Goal: Information Seeking & Learning: Learn about a topic

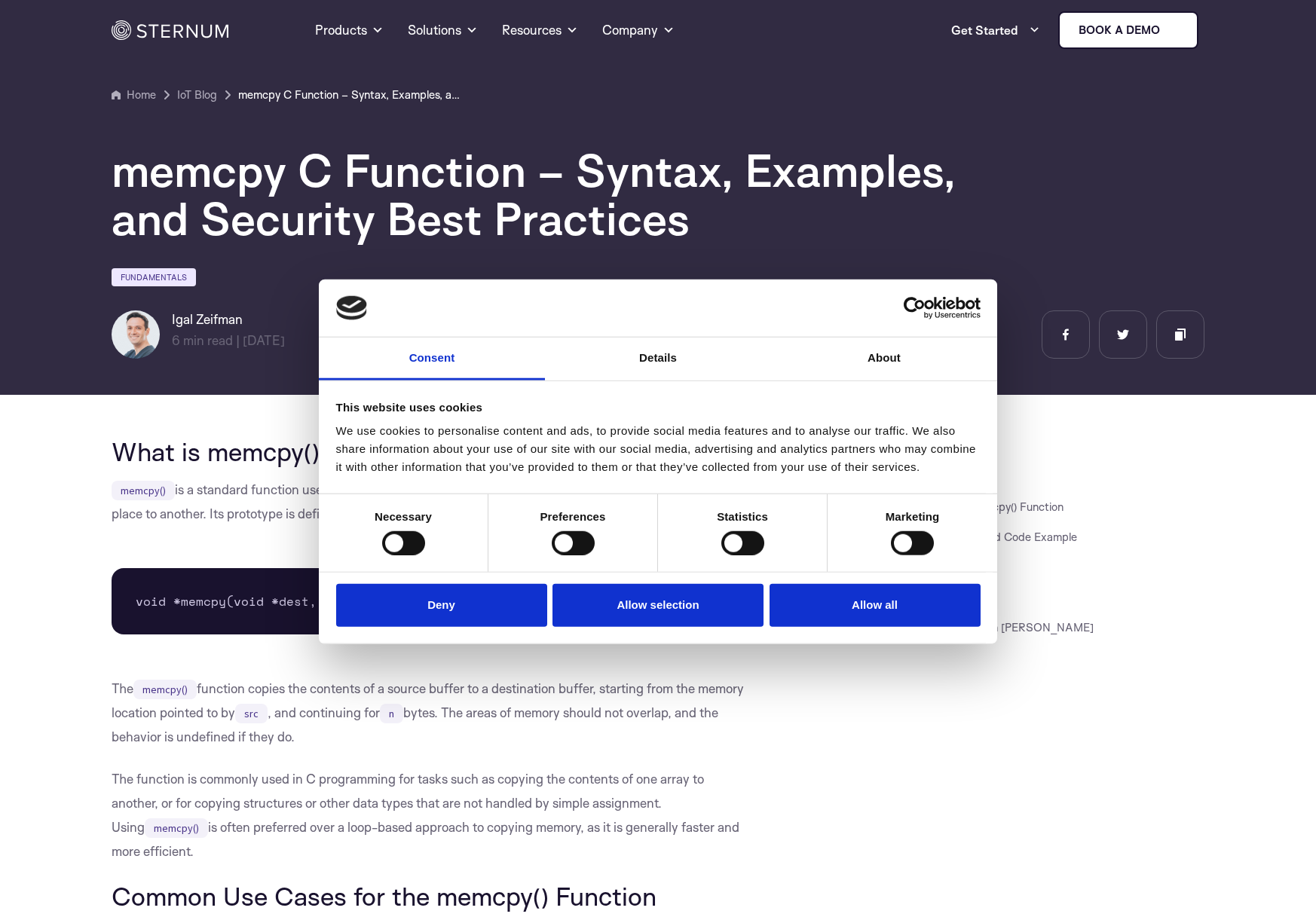
click at [451, 627] on button "Deny" at bounding box center [442, 606] width 211 height 43
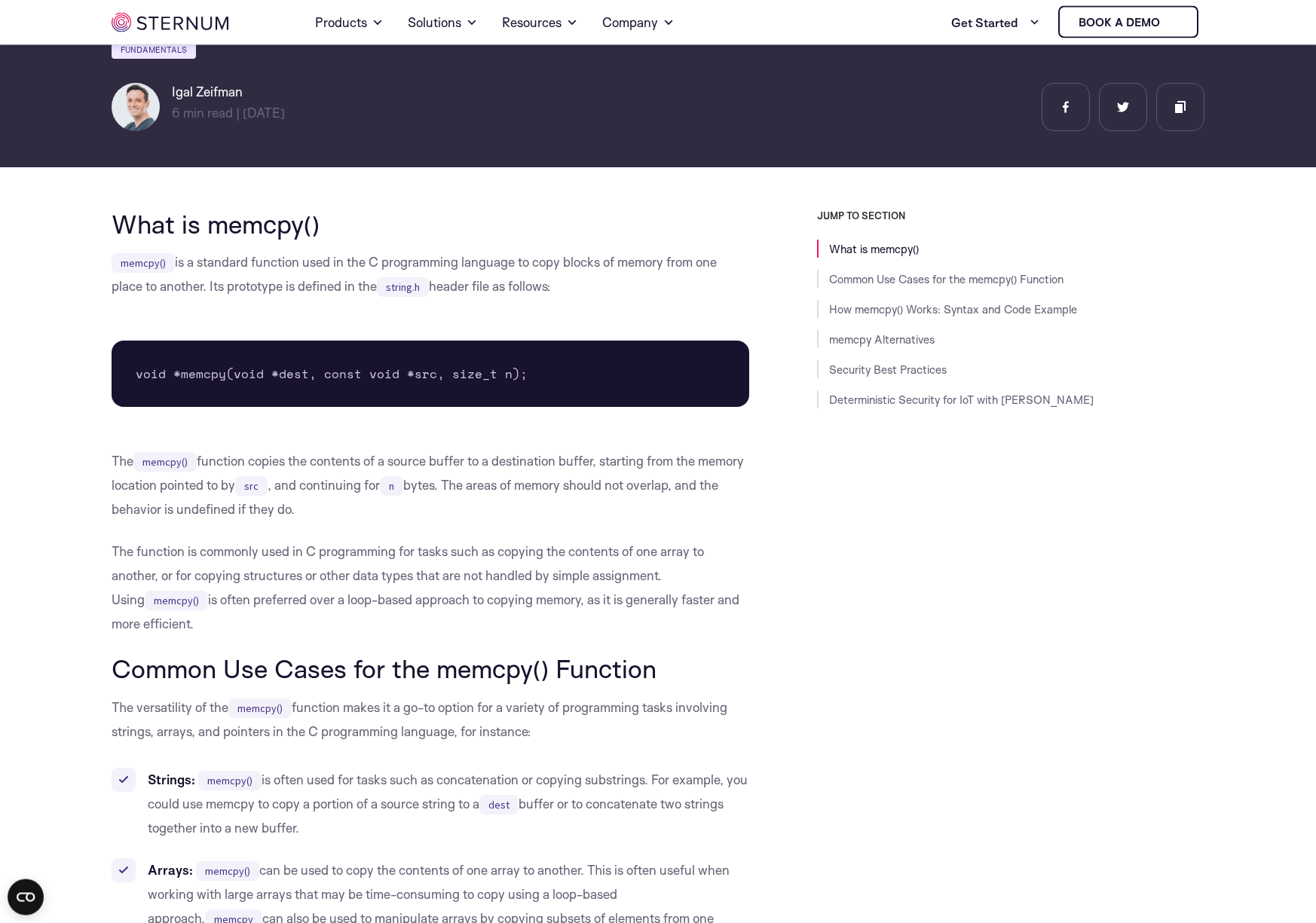
scroll to position [247, 0]
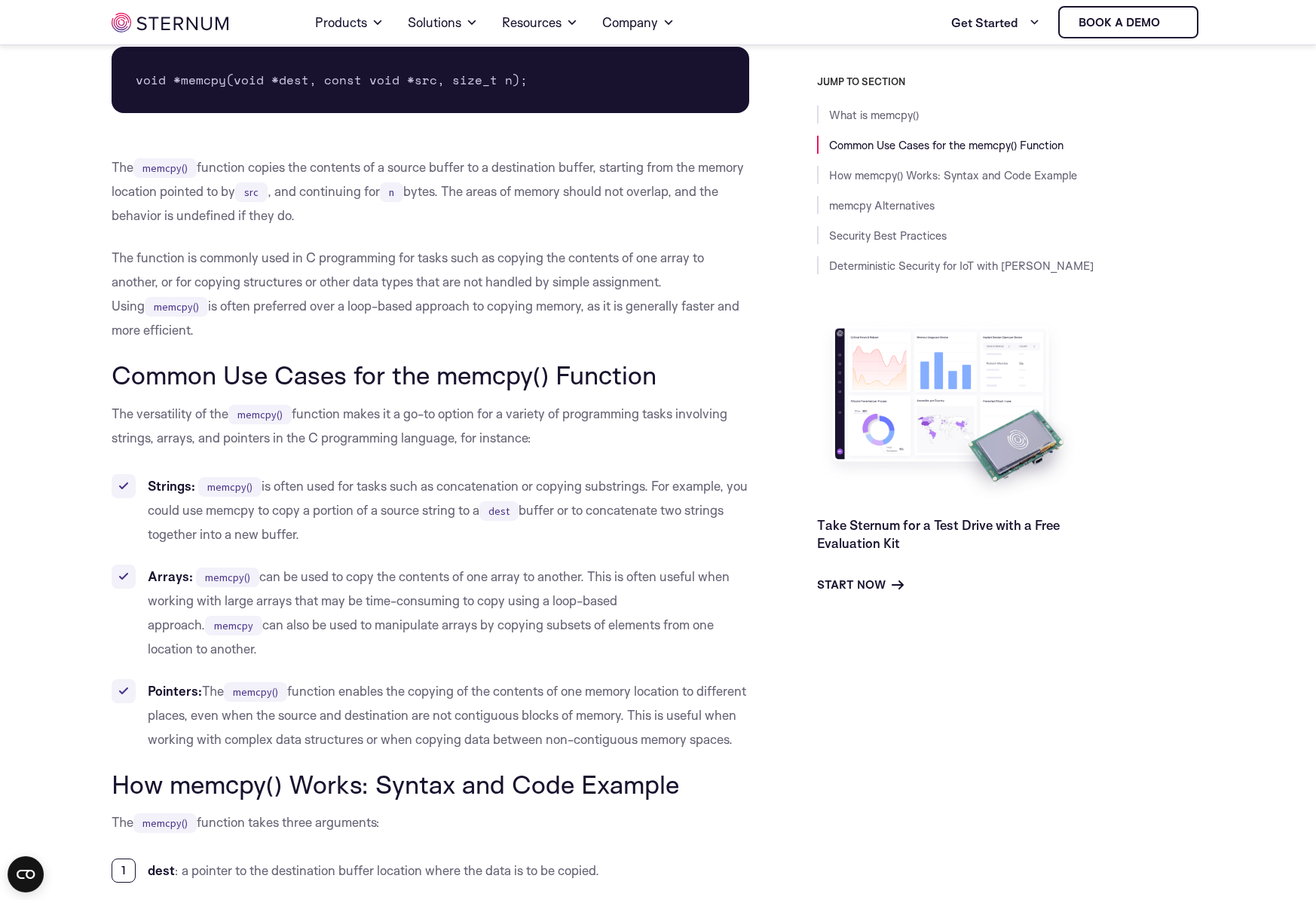
scroll to position [591, 0]
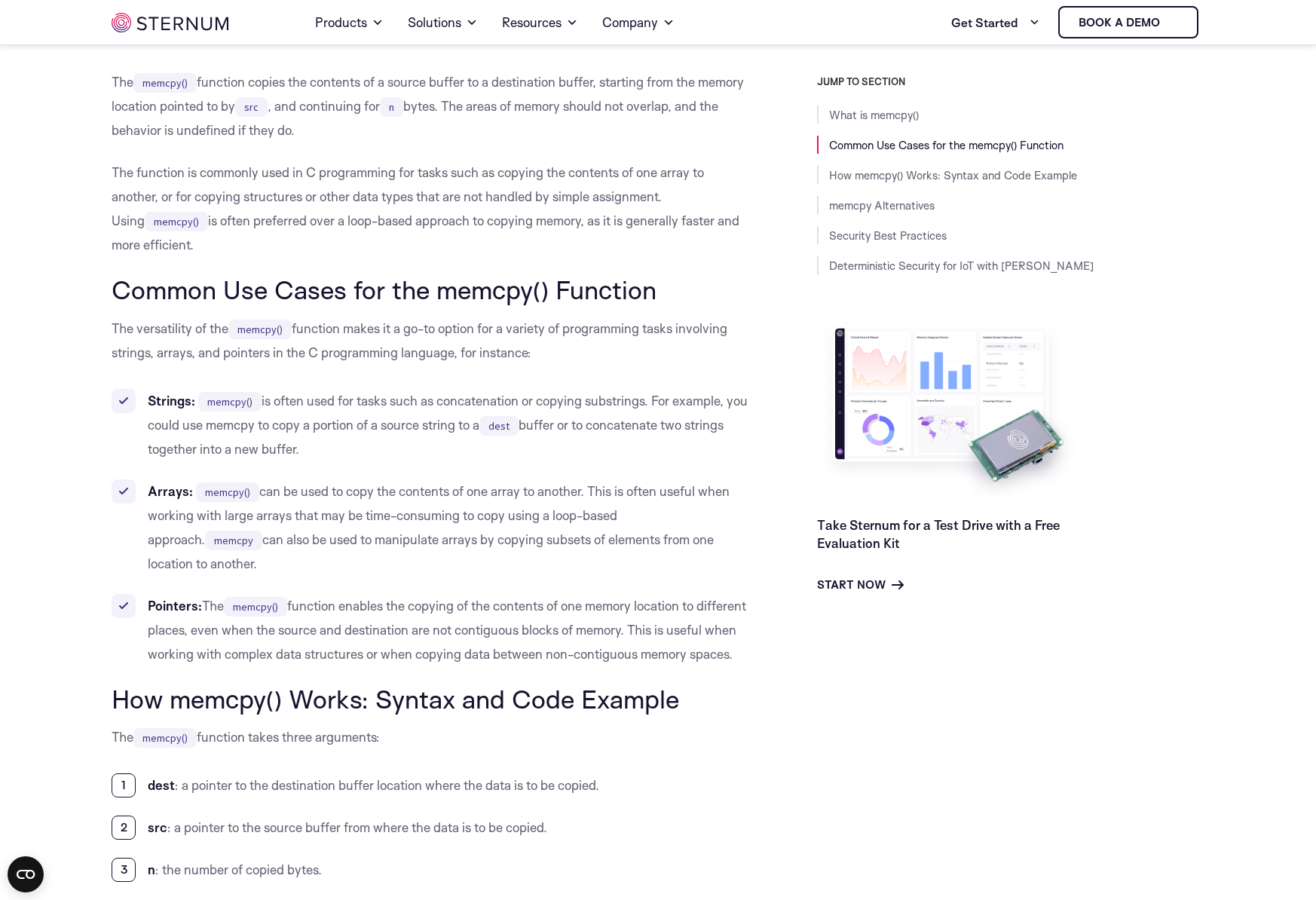
click at [363, 337] on p "The versatility of the memcpy() function makes it a go-to option for a variety …" at bounding box center [430, 340] width 638 height 48
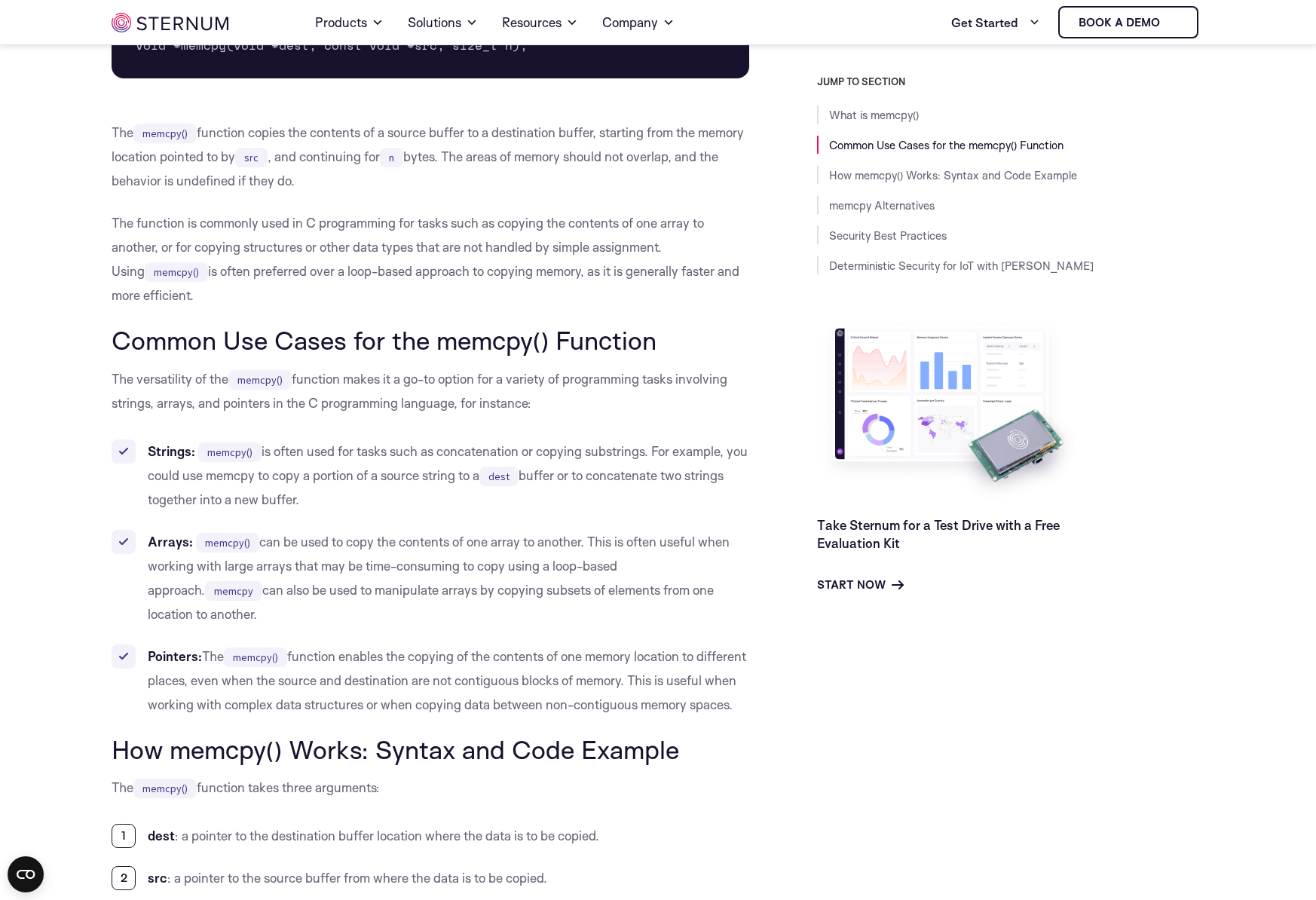
scroll to position [505, 0]
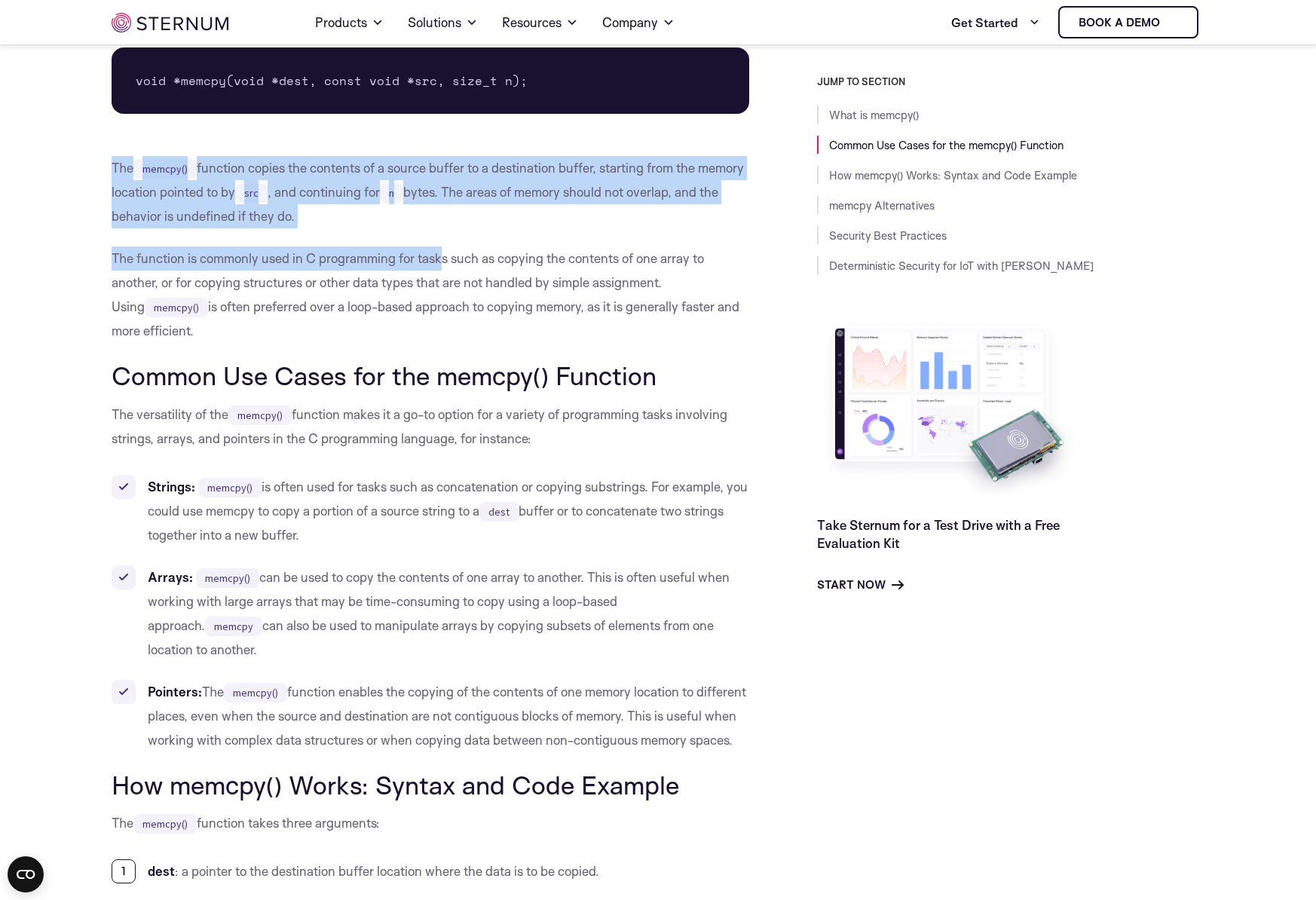
drag, startPoint x: 114, startPoint y: 163, endPoint x: 442, endPoint y: 247, distance: 338.6
click at [445, 228] on p "The memcpy() function copies the contents of a source buffer to a destination b…" at bounding box center [430, 192] width 638 height 73
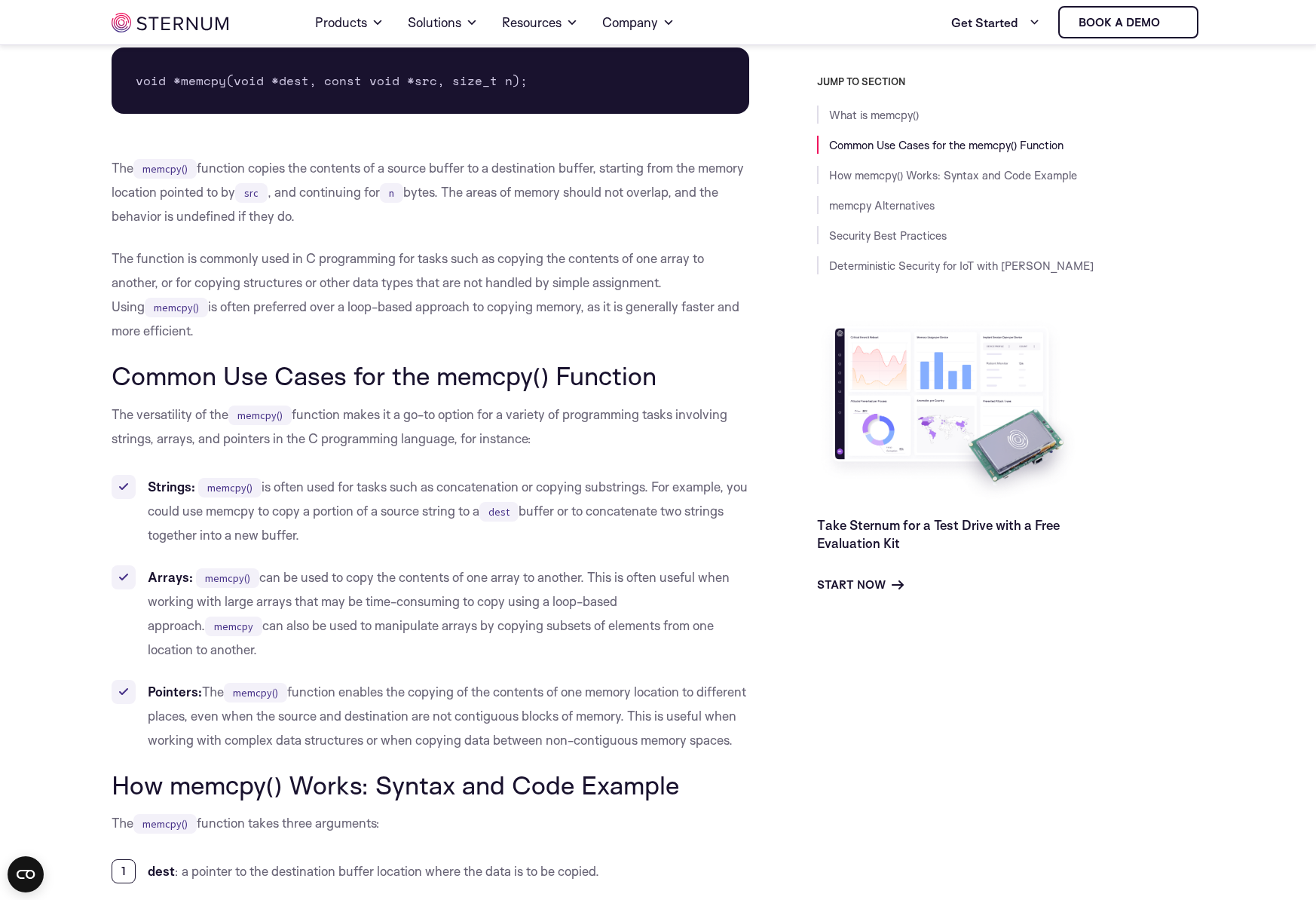
click at [445, 228] on p "The memcpy() function copies the contents of a source buffer to a destination b…" at bounding box center [430, 192] width 638 height 73
drag, startPoint x: 113, startPoint y: 165, endPoint x: 373, endPoint y: 218, distance: 265.3
click at [373, 218] on p "The memcpy() function copies the contents of a source buffer to a destination b…" at bounding box center [430, 192] width 638 height 73
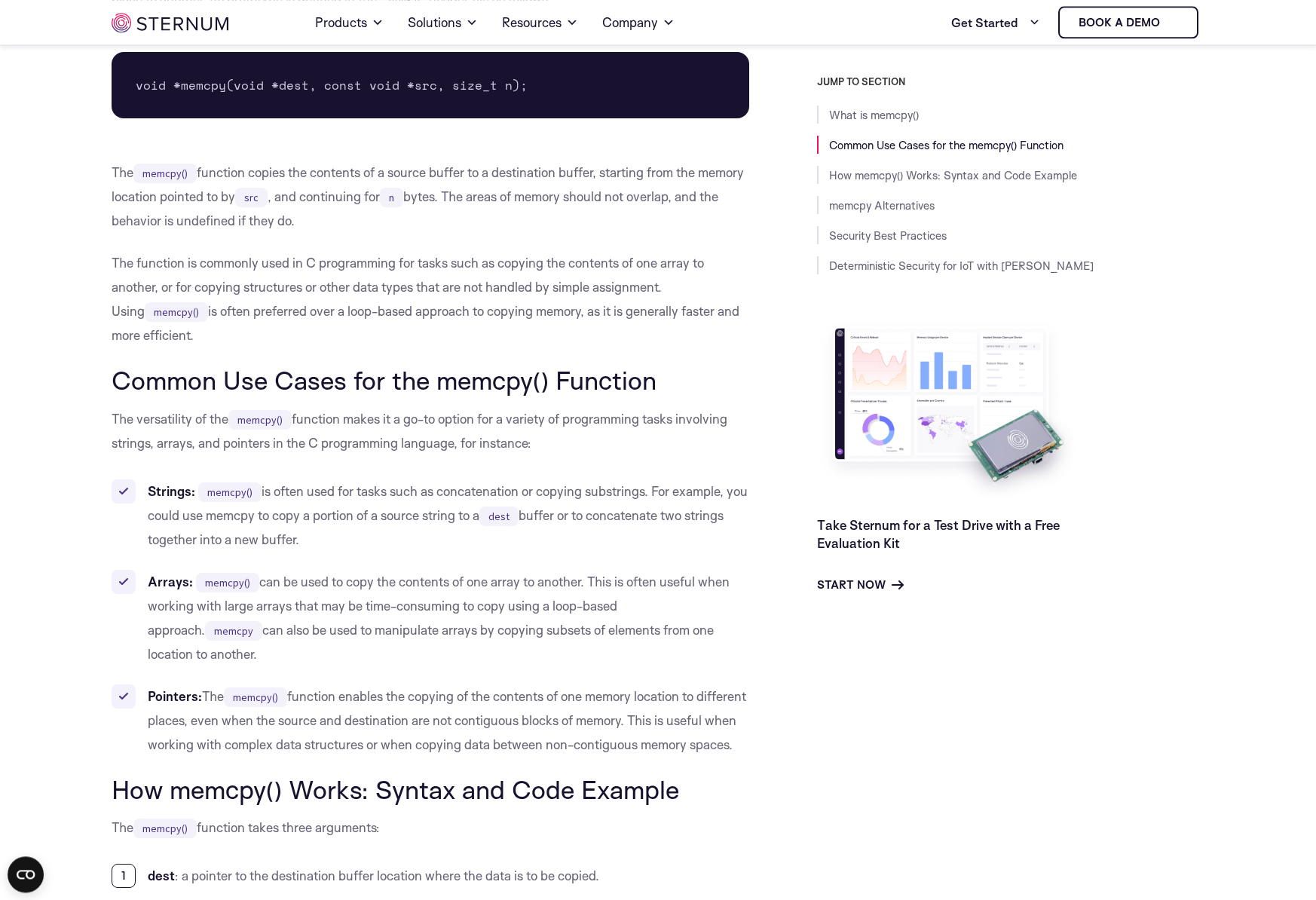
scroll to position [473, 0]
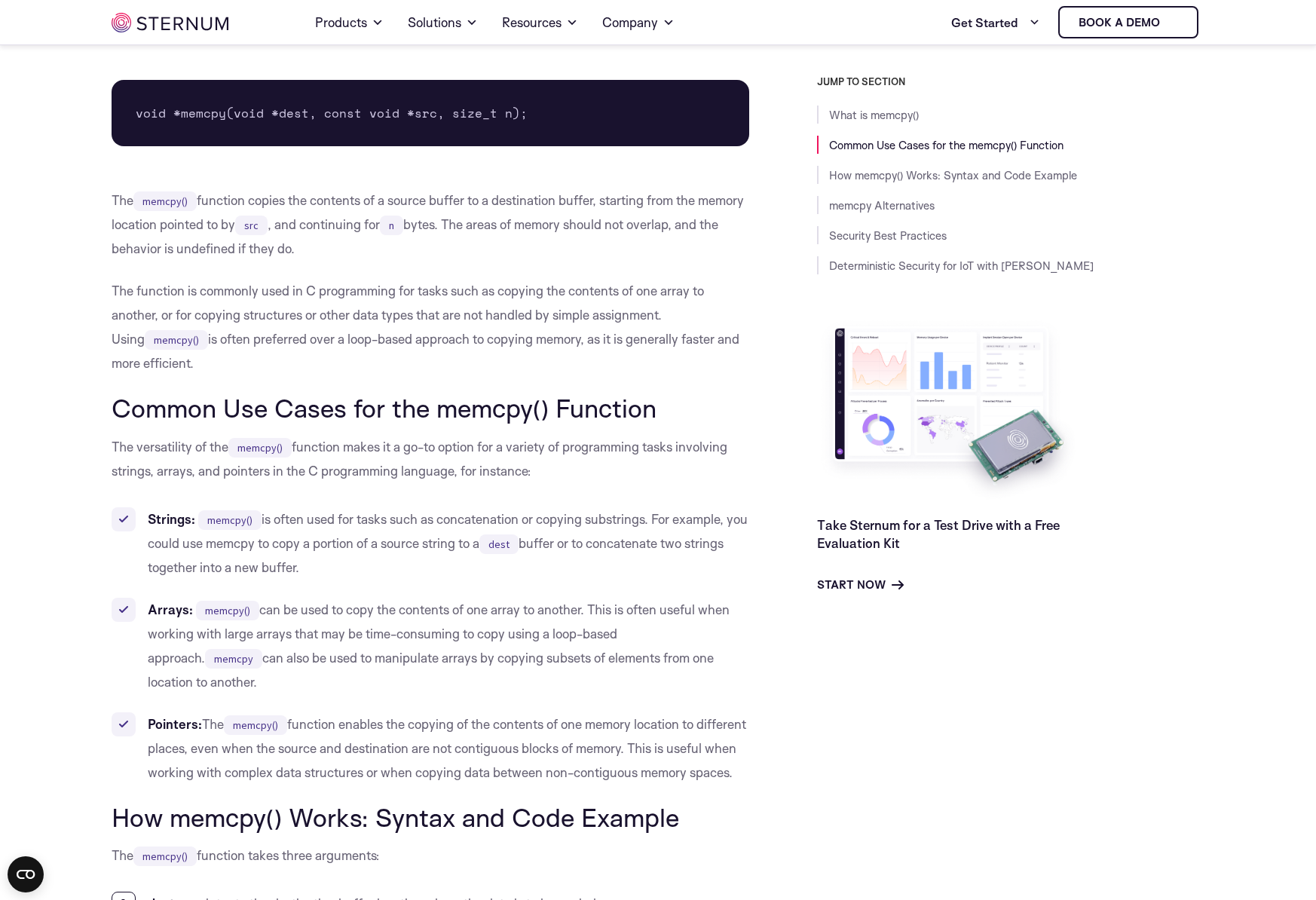
drag, startPoint x: 602, startPoint y: 549, endPoint x: 720, endPoint y: 565, distance: 119.1
click at [726, 566] on li "Strings: memcpy() is often used for tasks such as concatenation or copying subs…" at bounding box center [430, 543] width 638 height 73
click at [697, 564] on li "Strings: memcpy() is often used for tasks such as concatenation or copying subs…" at bounding box center [430, 543] width 638 height 73
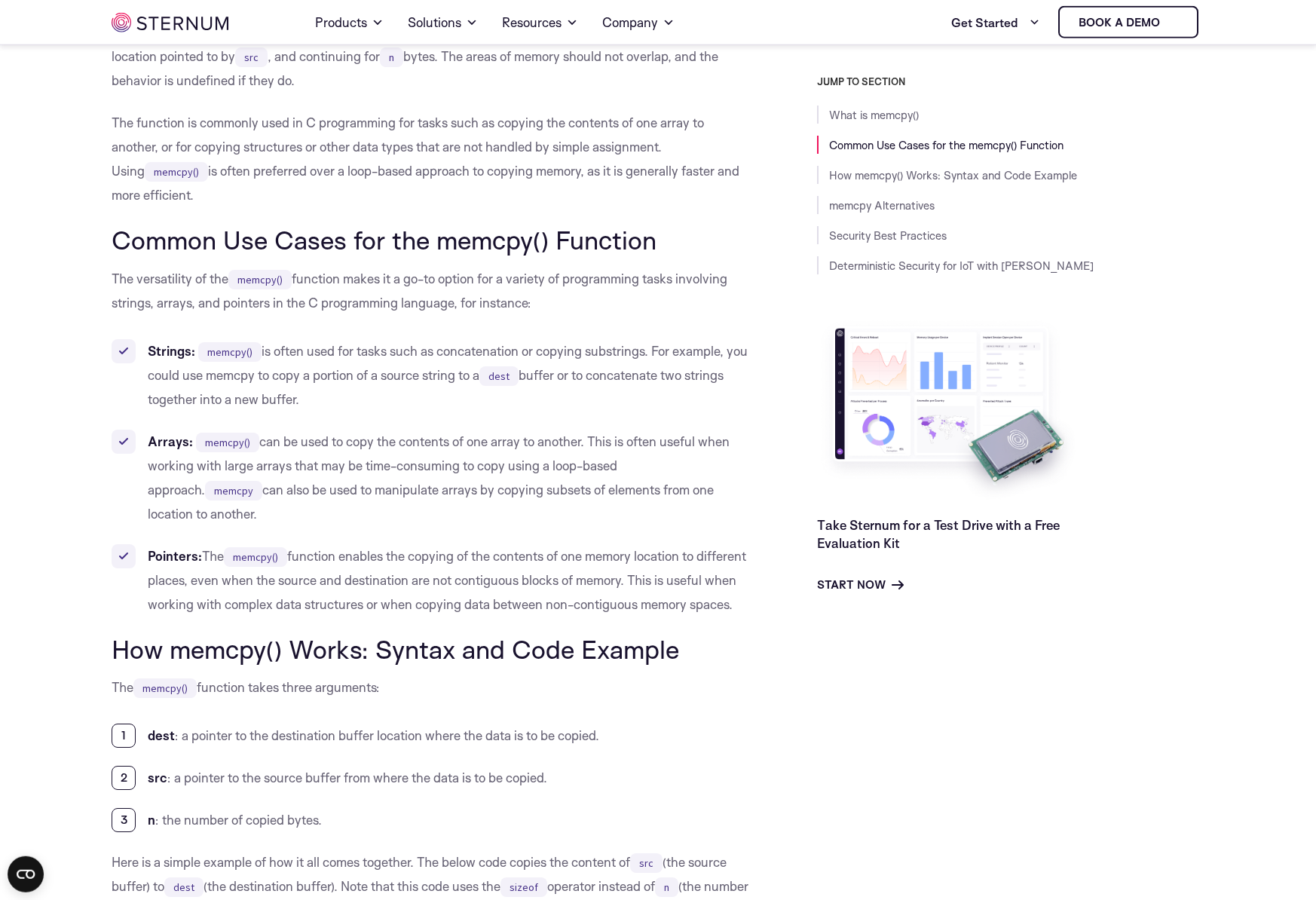
scroll to position [645, 0]
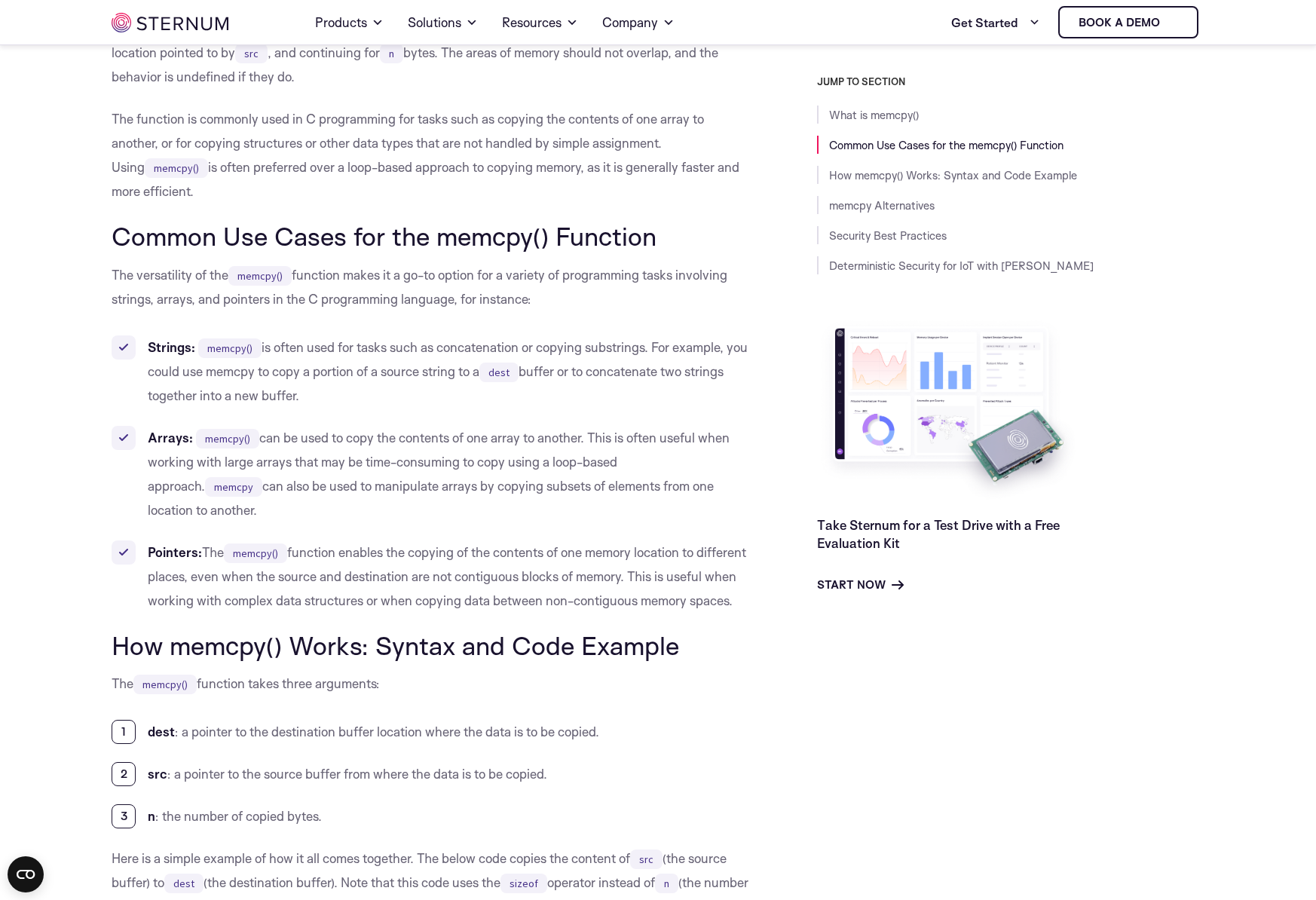
click at [286, 593] on li "Pointers: The memcpy() function enables the copying of the contents of one memo…" at bounding box center [430, 577] width 638 height 73
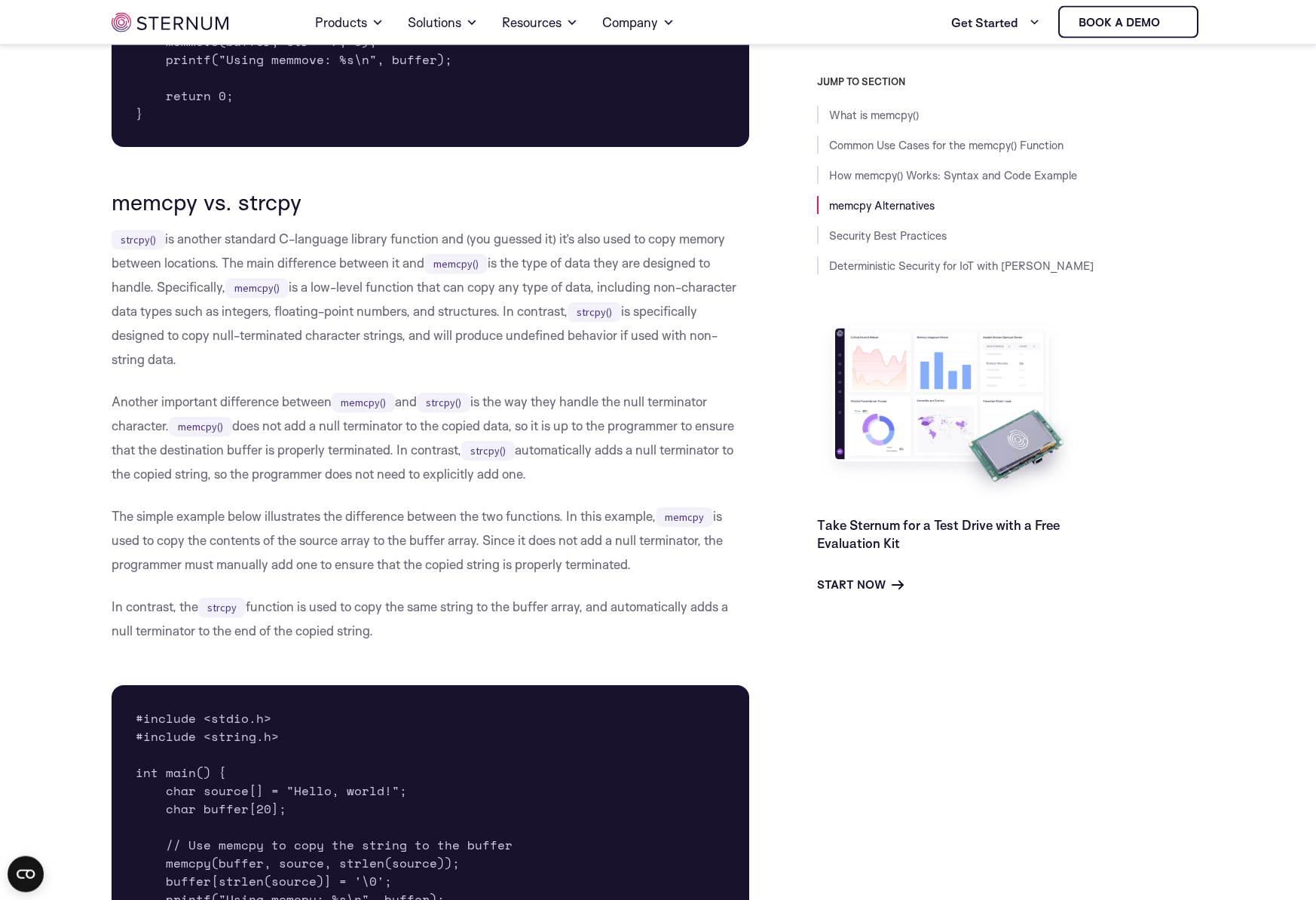
scroll to position [2623, 0]
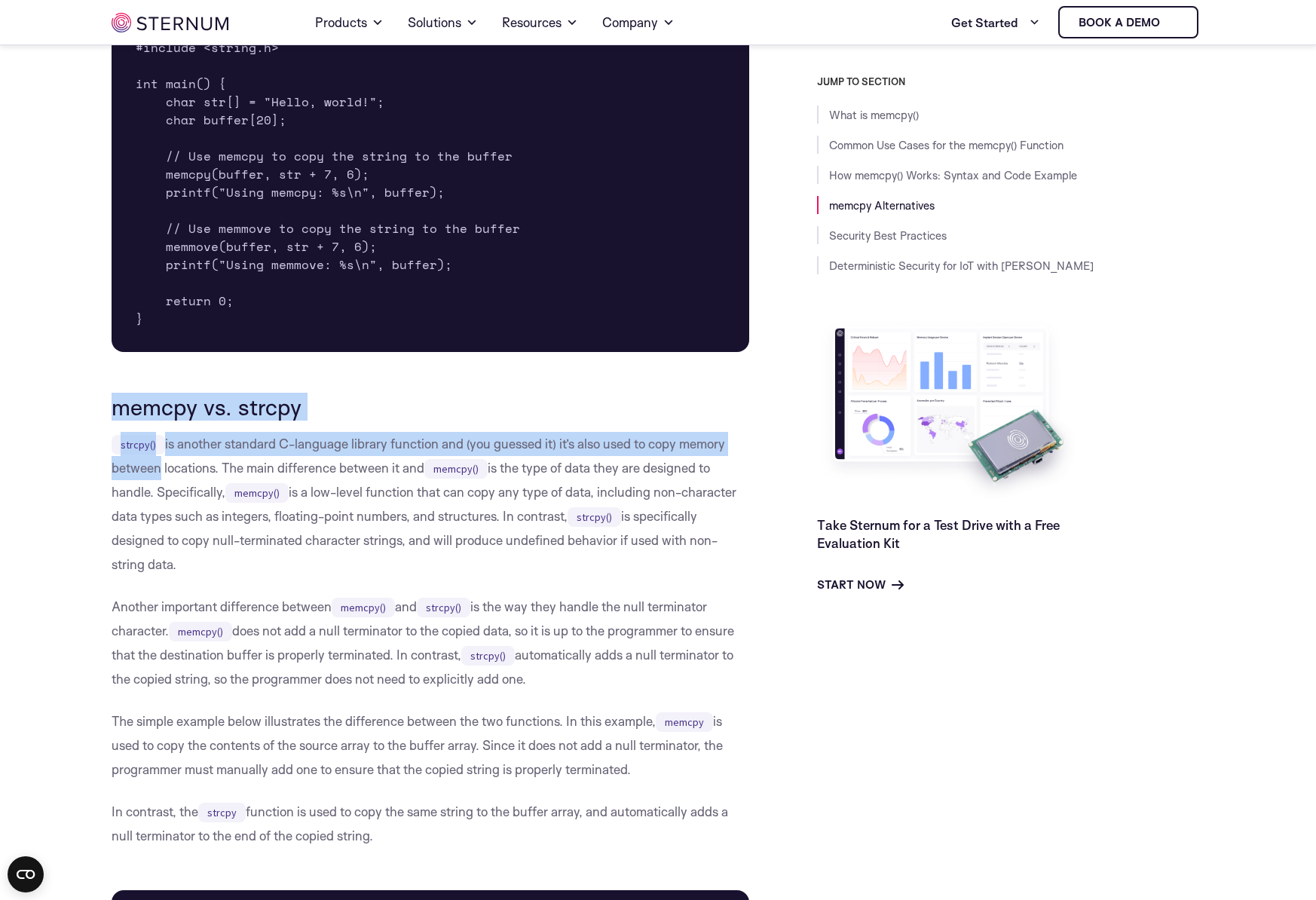
drag, startPoint x: 112, startPoint y: 406, endPoint x: 155, endPoint y: 463, distance: 71.4
click at [155, 463] on div "What is memcpy() memcpy() is a standard function used in the C programming lang…" at bounding box center [430, 382] width 638 height 5180
click at [155, 463] on p "strcpy() is another standard C-language library function and (you guessed it) i…" at bounding box center [430, 504] width 638 height 144
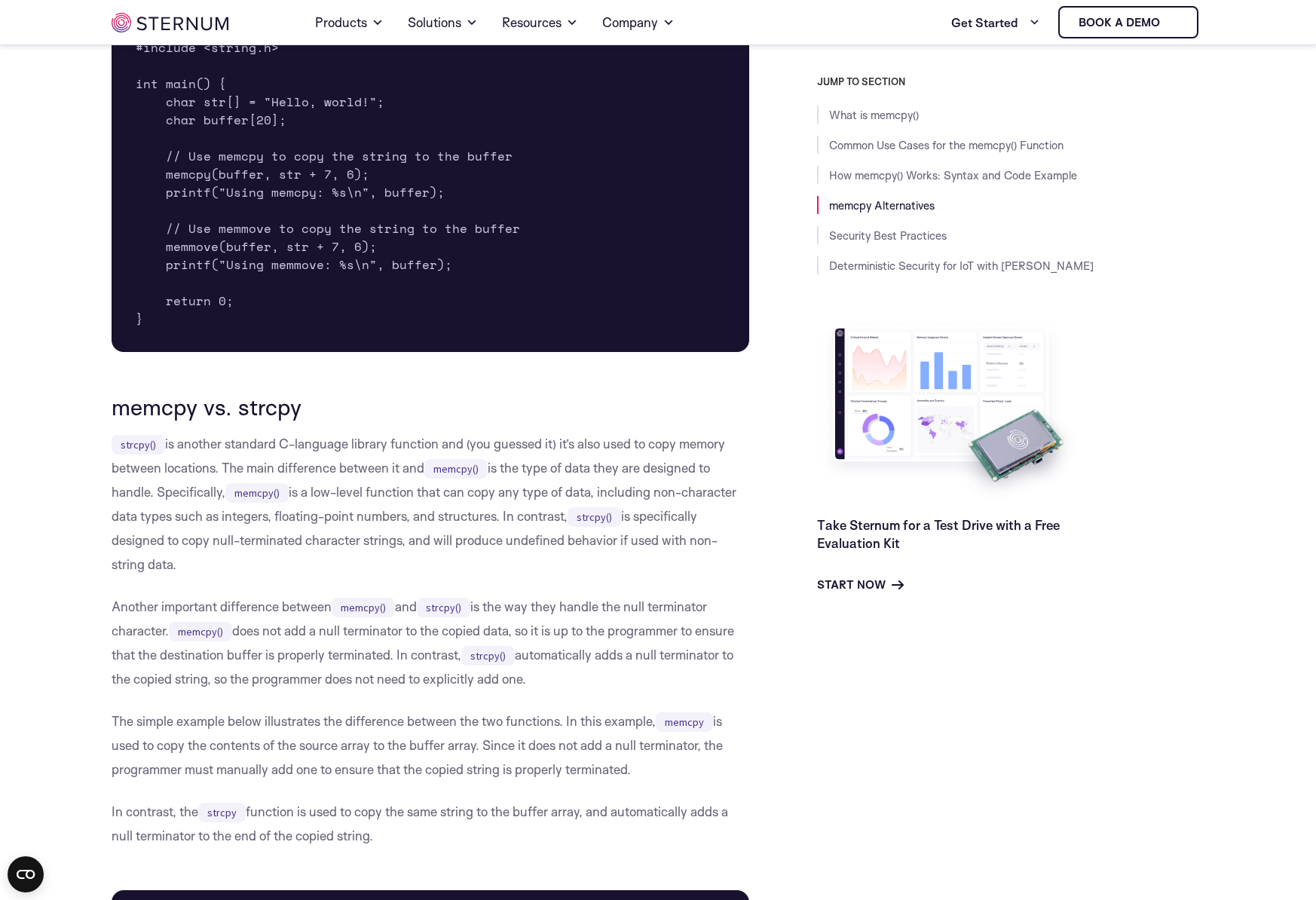
click at [208, 568] on p "strcpy() is another standard C-language library function and (you guessed it) i…" at bounding box center [430, 504] width 638 height 144
drag, startPoint x: 108, startPoint y: 609, endPoint x: 635, endPoint y: 688, distance: 532.9
click at [635, 688] on body "Consent Details [#IABV2SETTINGS#] About This website uses cookies We use cookie…" at bounding box center [658, 583] width 1316 height 6410
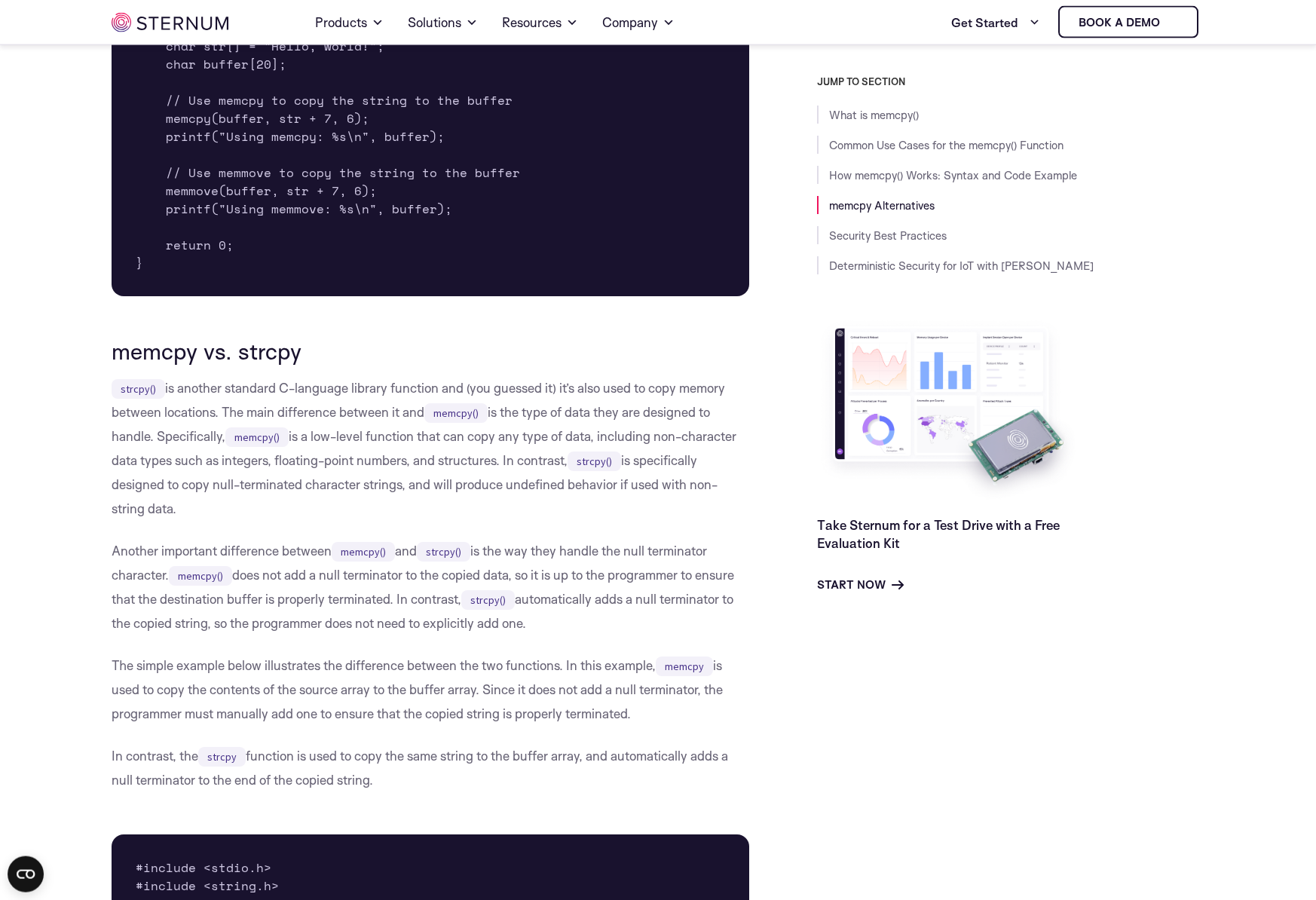
scroll to position [2708, 0]
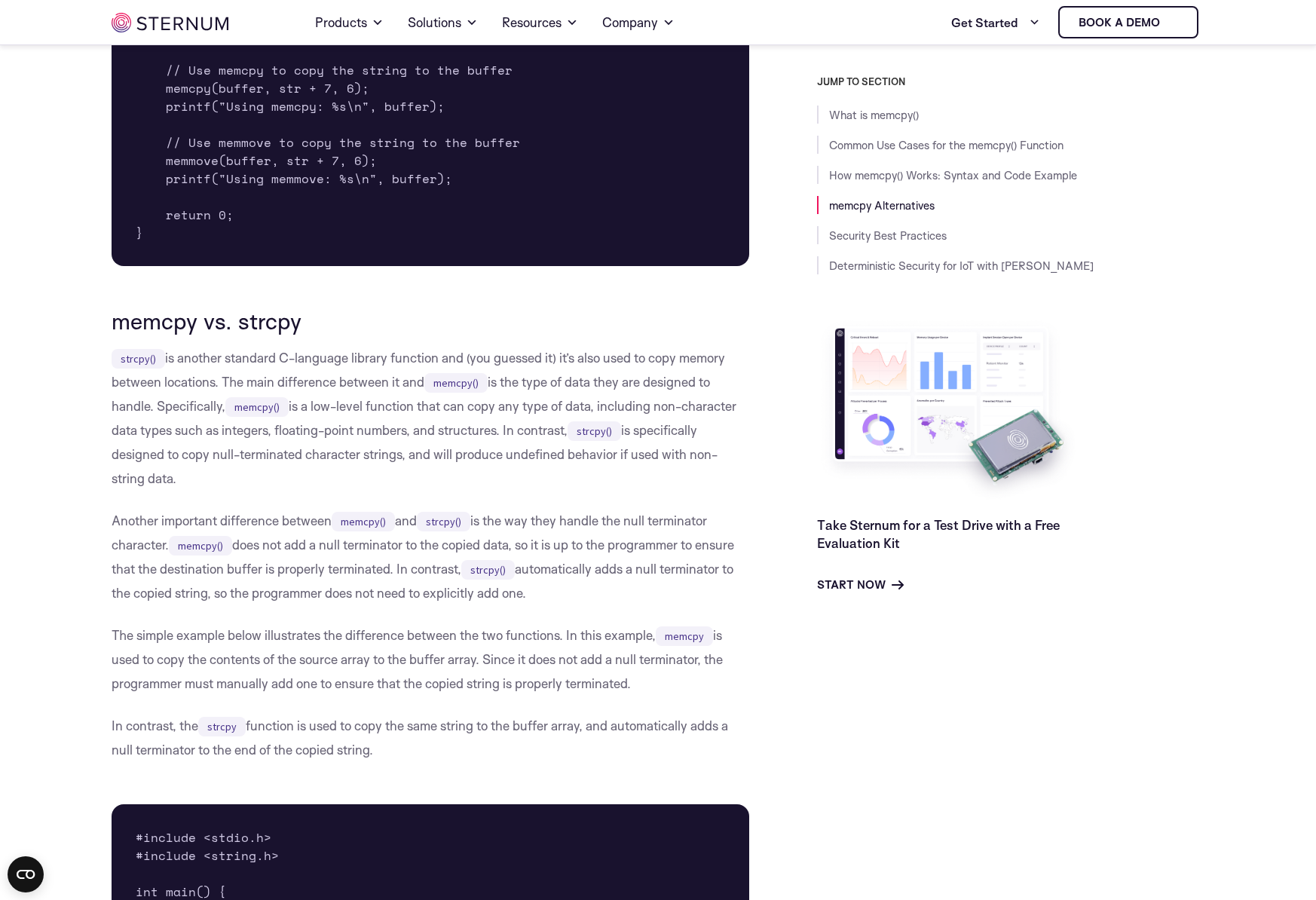
click at [676, 608] on div "What is memcpy() memcpy() is a standard function used in the C programming lang…" at bounding box center [430, 297] width 638 height 5180
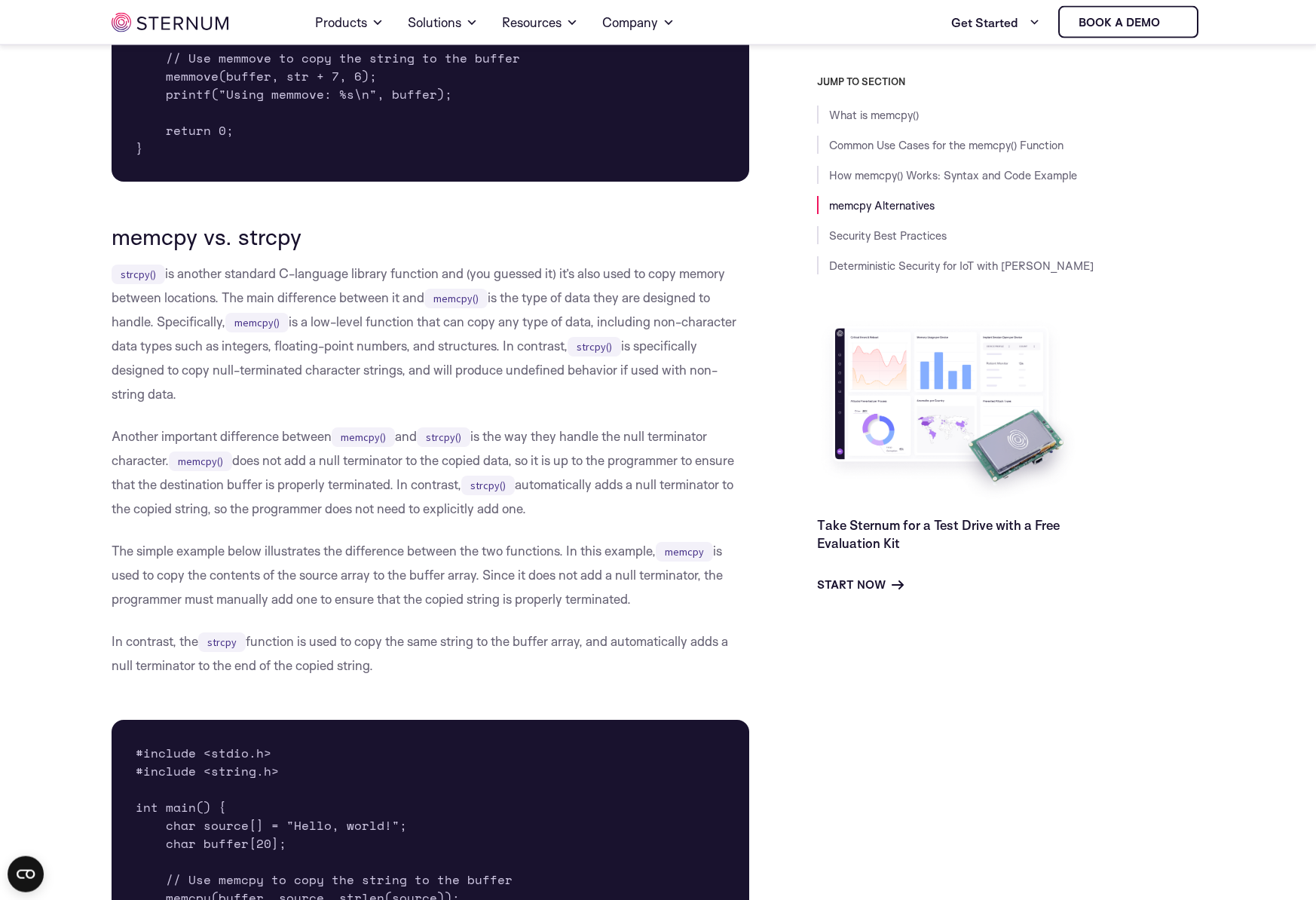
scroll to position [2794, 0]
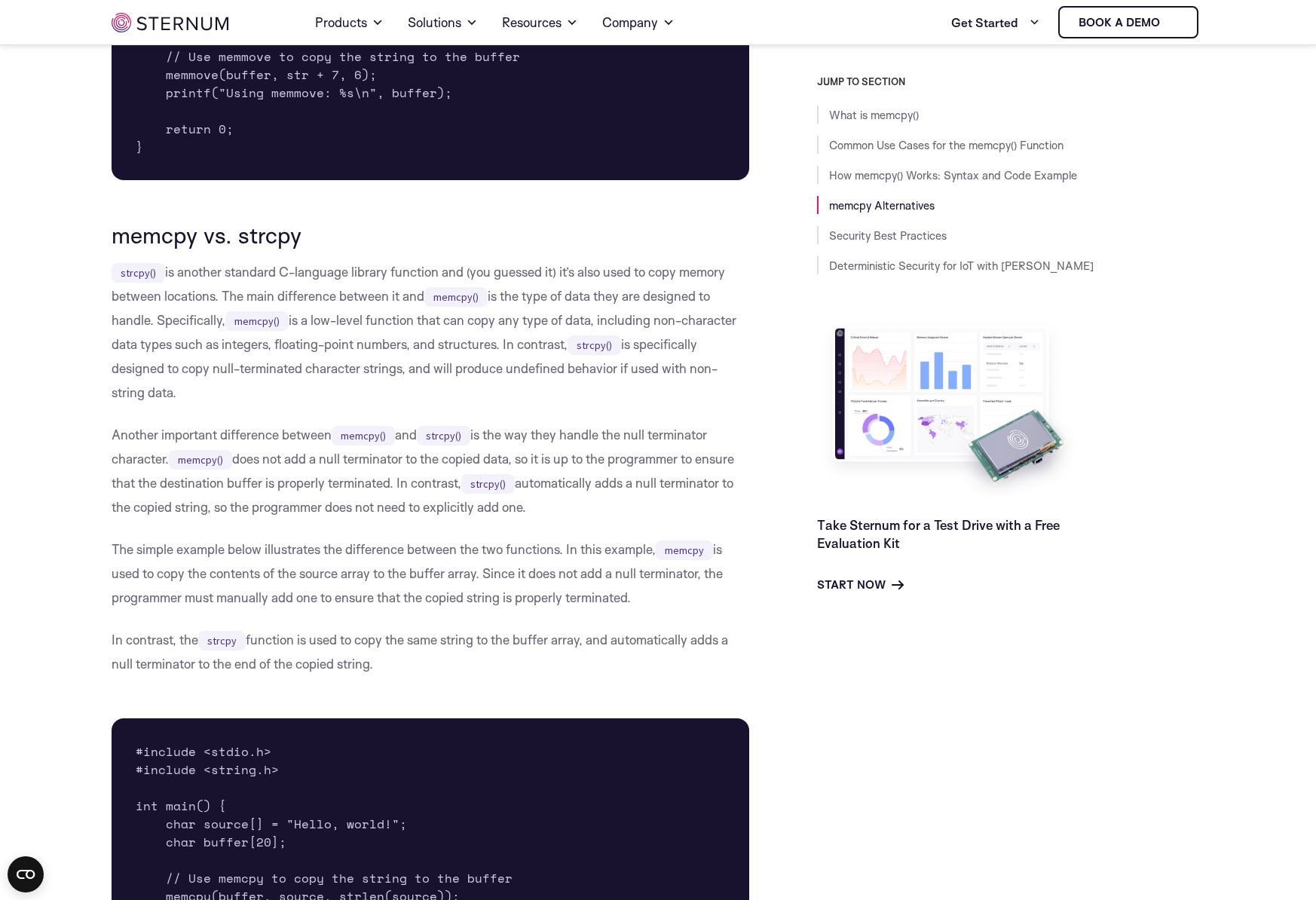
drag, startPoint x: 114, startPoint y: 436, endPoint x: 534, endPoint y: 502, distance: 425.2
click at [534, 502] on p "Another important difference between memcpy() and strcpy() is the way they hand…" at bounding box center [430, 471] width 638 height 96
copy p "Another important difference between memcpy() and strcpy() is the way they hand…"
click at [1050, 579] on div "Start Now" at bounding box center [950, 585] width 264 height 19
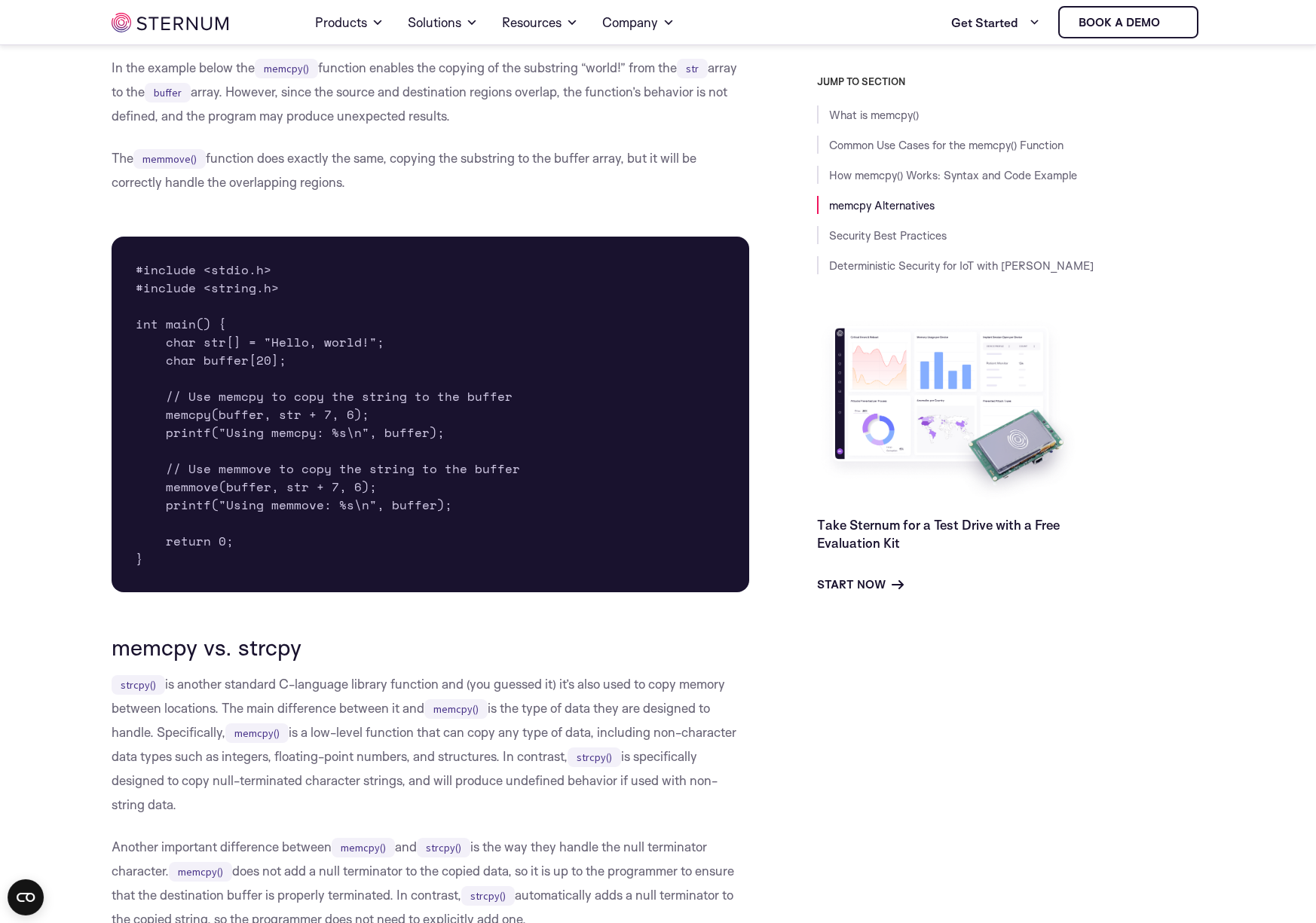
scroll to position [2363, 0]
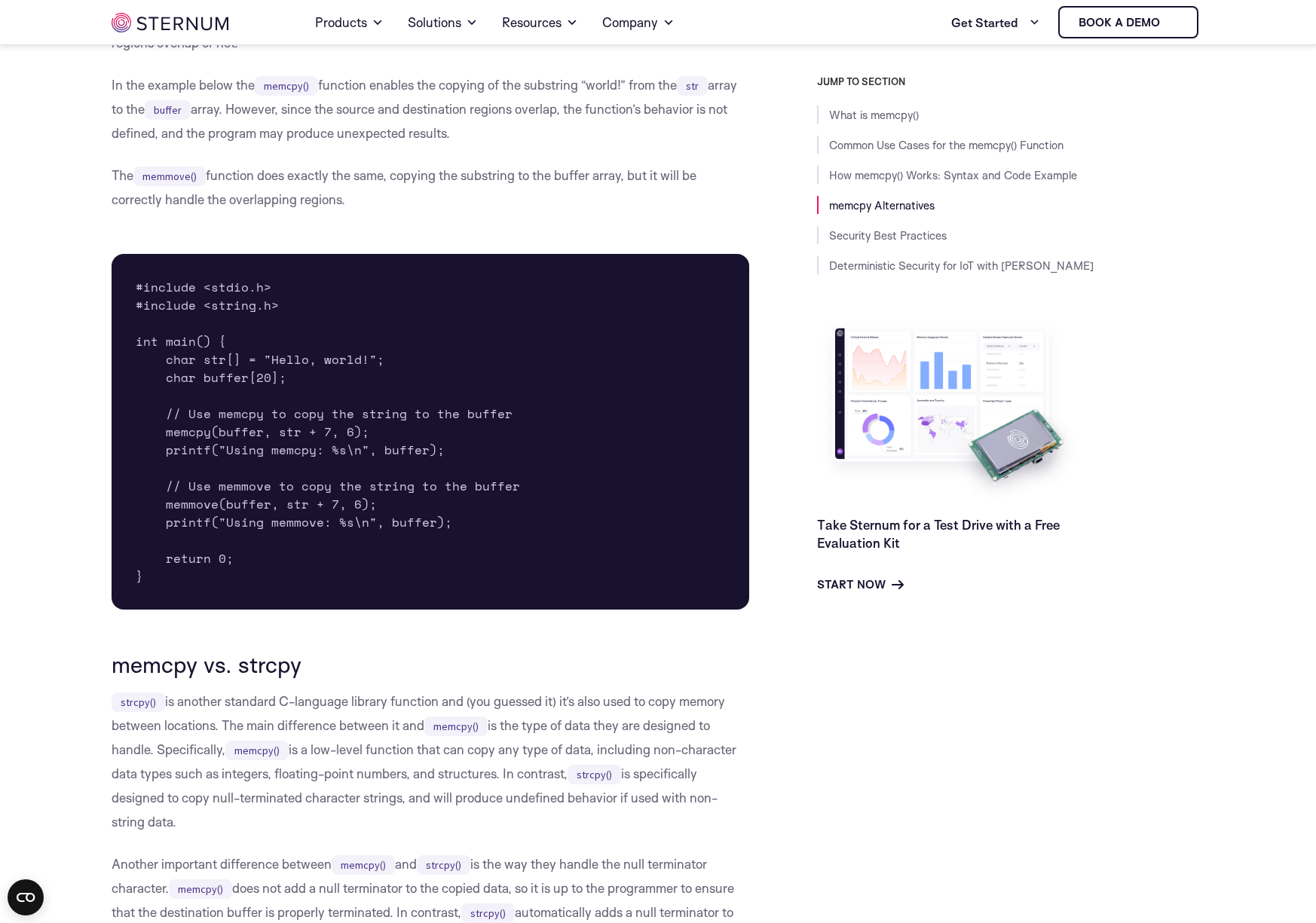
click at [17, 275] on body "Consent Details [#IABV2SETTINGS#] About This website uses cookies We use cookie…" at bounding box center [658, 840] width 1316 height 6406
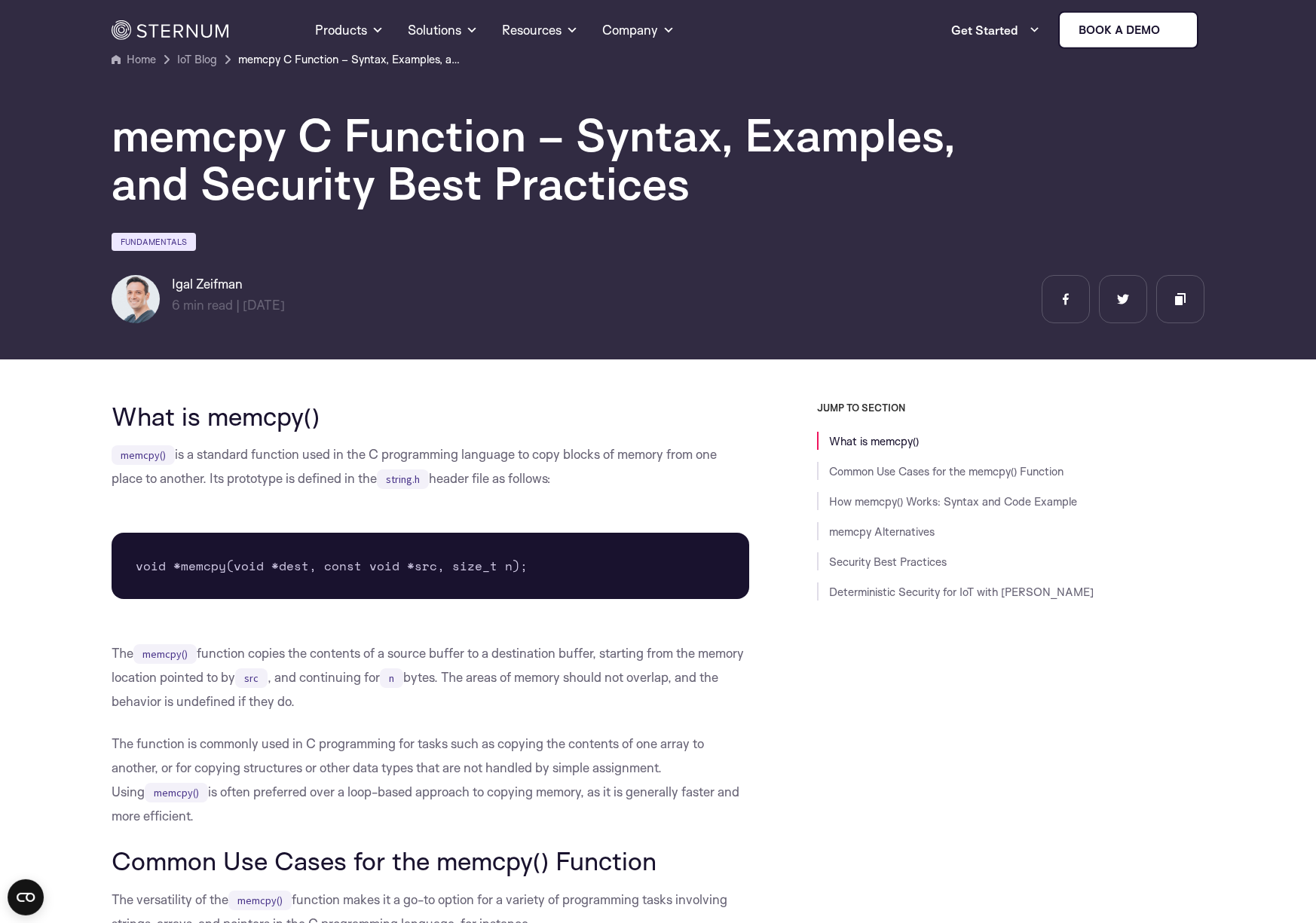
scroll to position [0, 0]
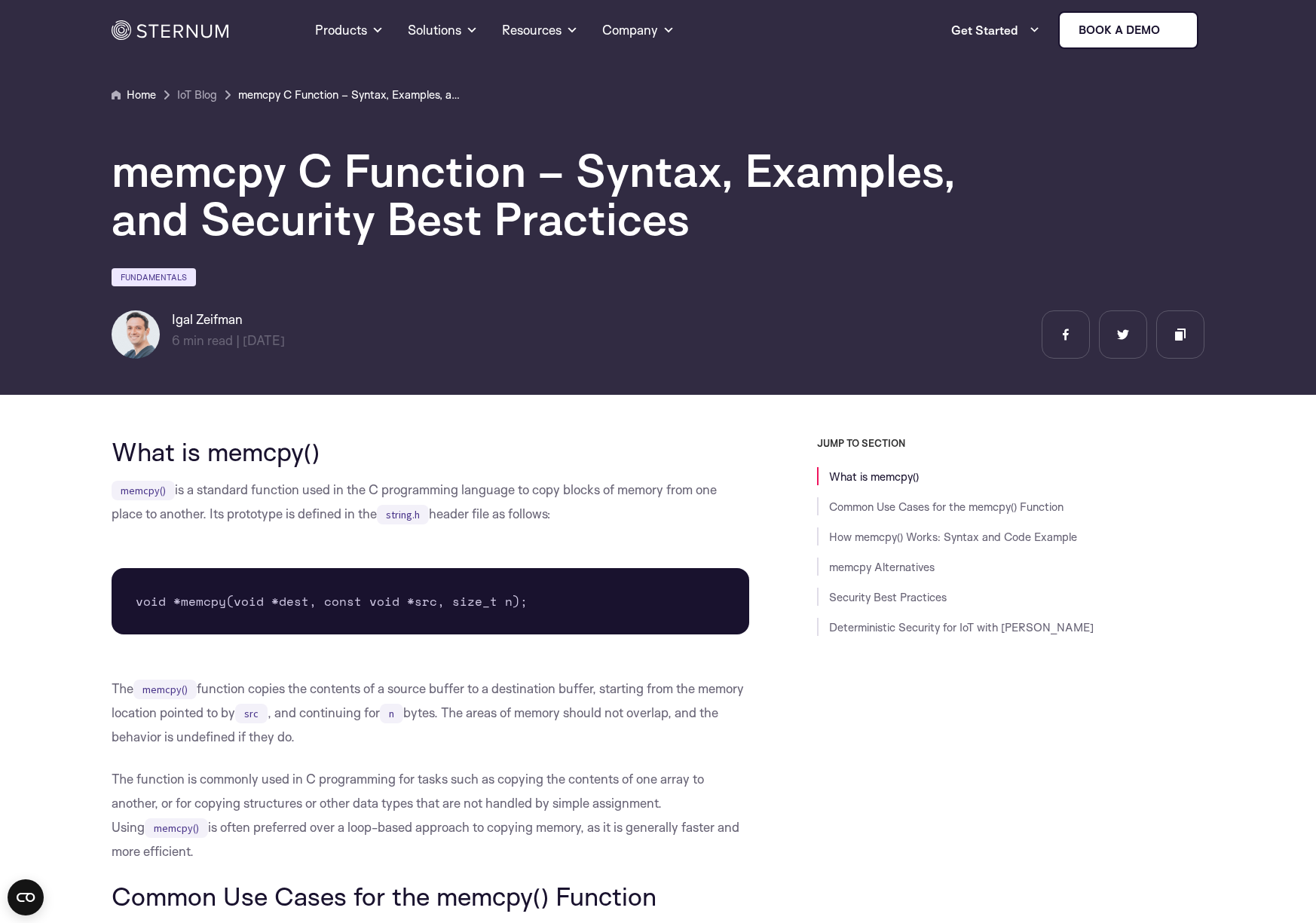
click at [129, 99] on link "Home" at bounding box center [133, 94] width 44 height 18
